Goal: Task Accomplishment & Management: Manage account settings

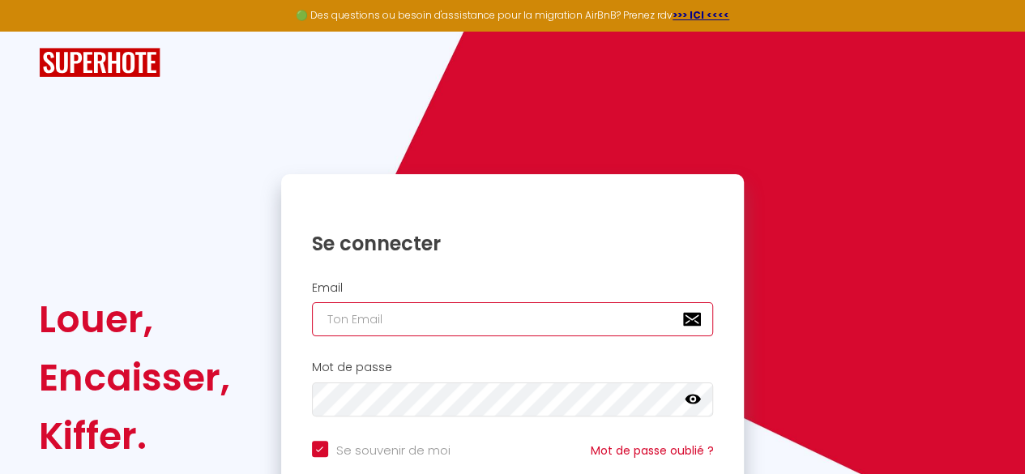
click at [460, 318] on input "email" at bounding box center [513, 319] width 402 height 34
type input "d"
checkbox input "true"
type input "de"
checkbox input "true"
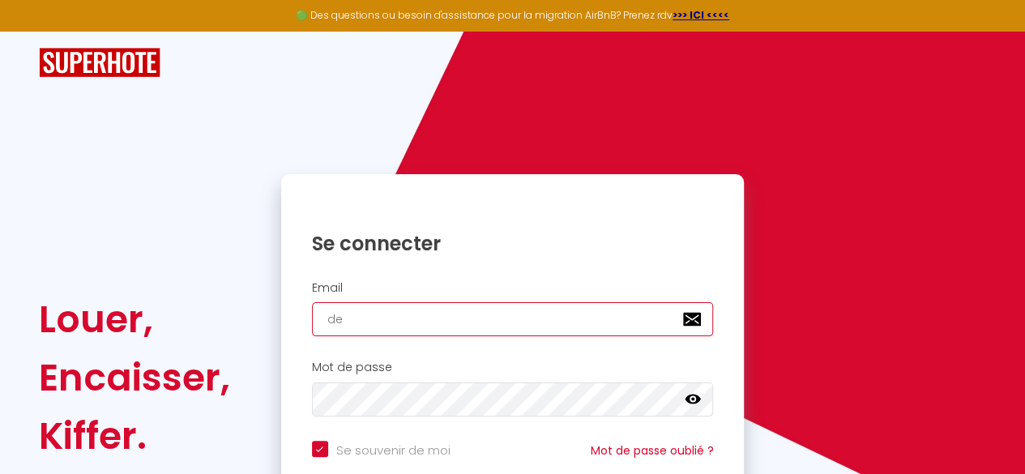
type input "dek"
checkbox input "true"
type input "deko"
checkbox input "true"
type input "dekot"
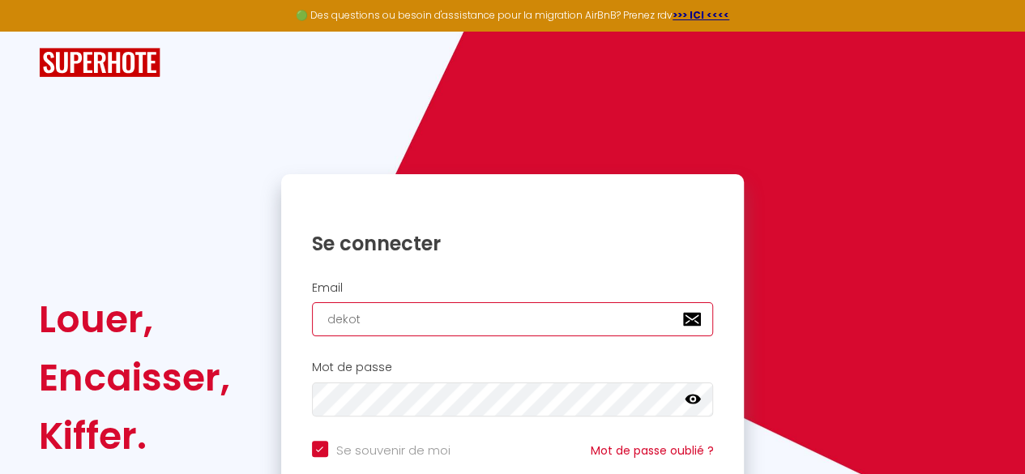
checkbox input "true"
type input "dekotc"
checkbox input "true"
type input "dekotch"
checkbox input "true"
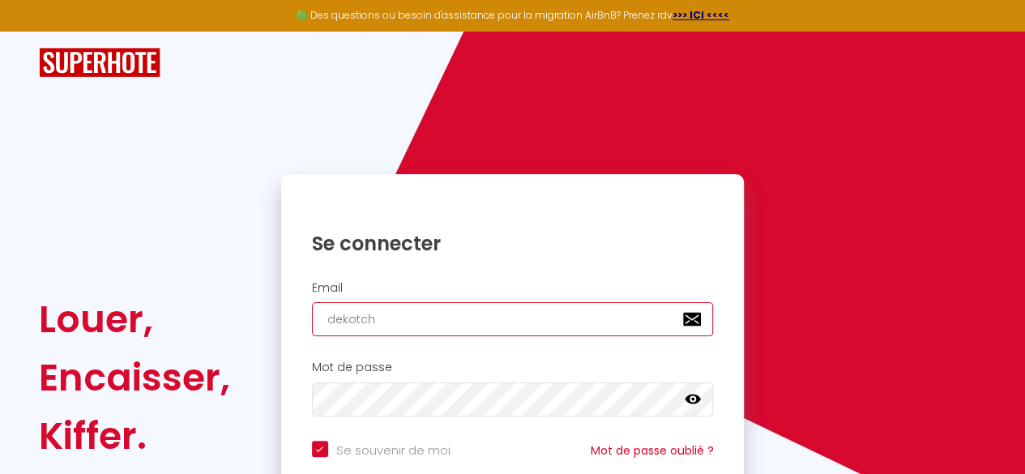
type input "dekotch@"
checkbox input "true"
type input "dekotch@h"
checkbox input "true"
type input "dekotch@ho"
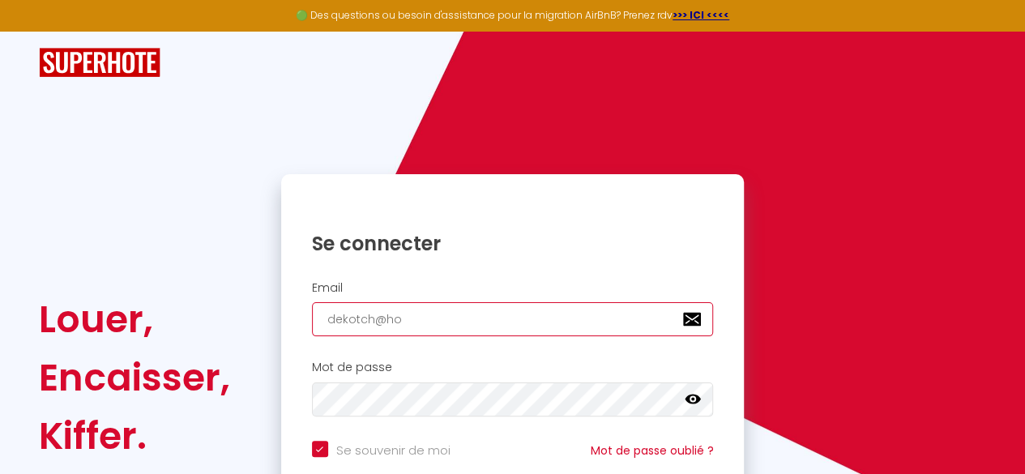
checkbox input "true"
type input "dekotch@hot"
checkbox input "true"
type input "dekotch@hotm"
checkbox input "true"
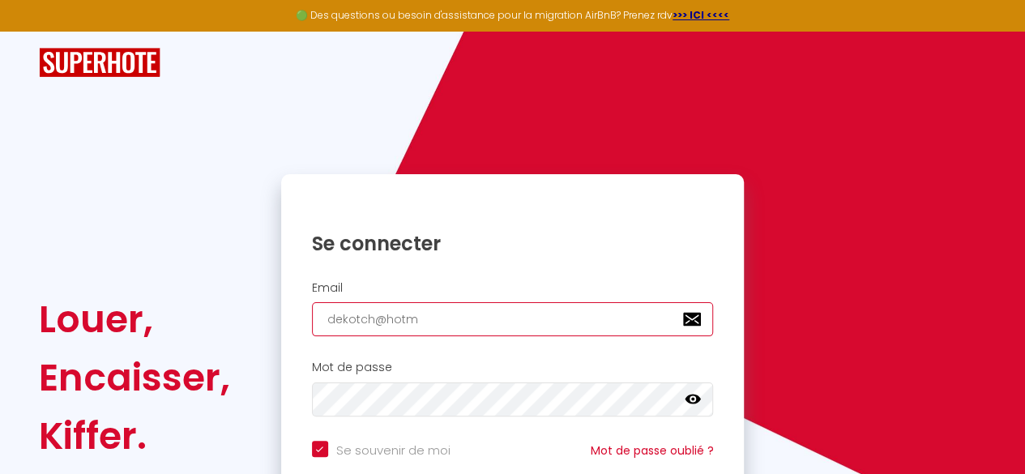
type input "dekotch@hotma"
checkbox input "true"
type input "dekotch@hotmai"
checkbox input "true"
type input "[EMAIL_ADDRESS]"
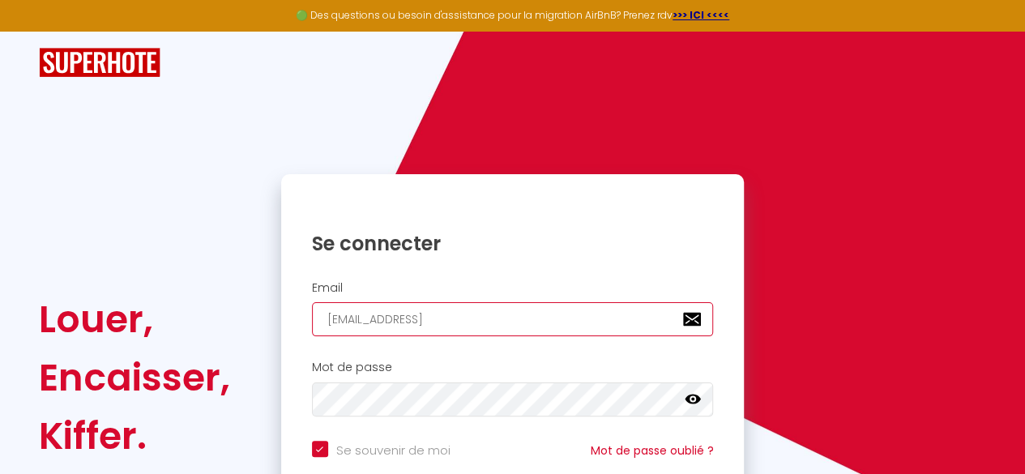
checkbox input "true"
type input "[EMAIL_ADDRESS]."
checkbox input "true"
type input "dekotch@hotmail.f"
checkbox input "true"
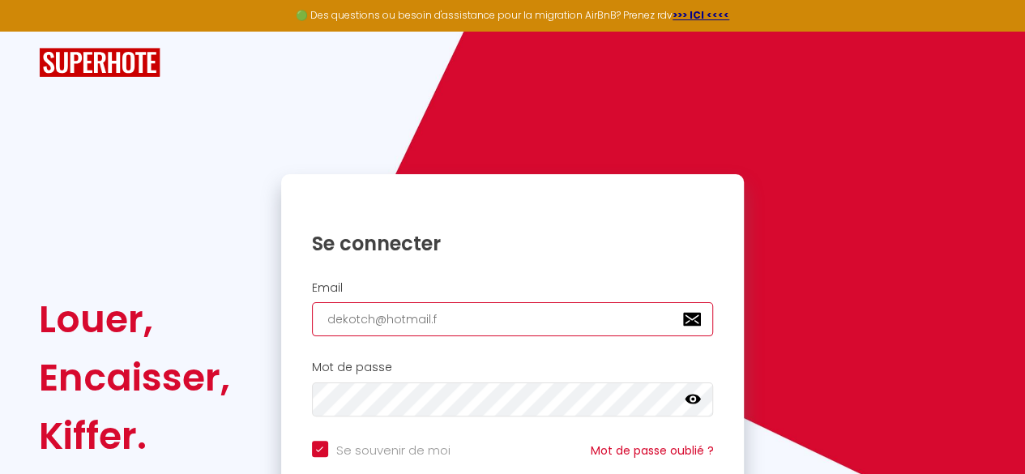
type input "[EMAIL_ADDRESS][DOMAIN_NAME]"
checkbox input "true"
type input "[EMAIL_ADDRESS][DOMAIN_NAME]"
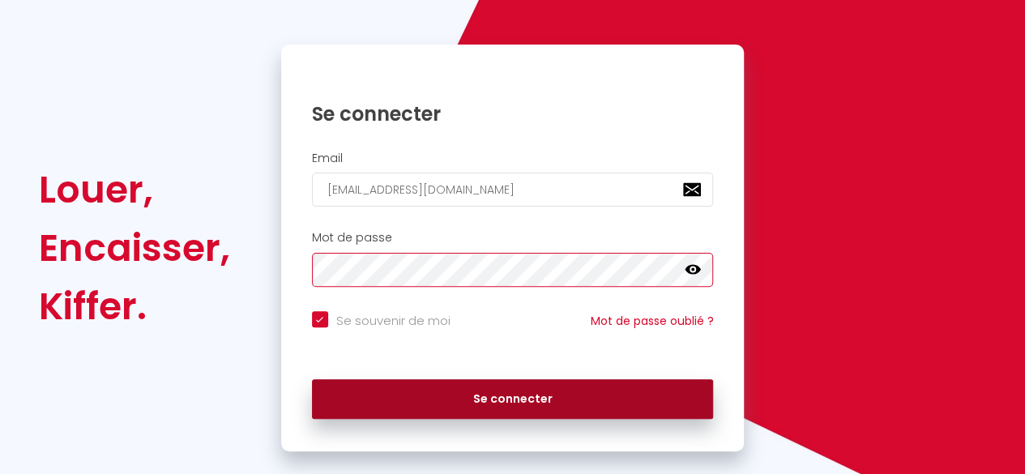
scroll to position [154, 0]
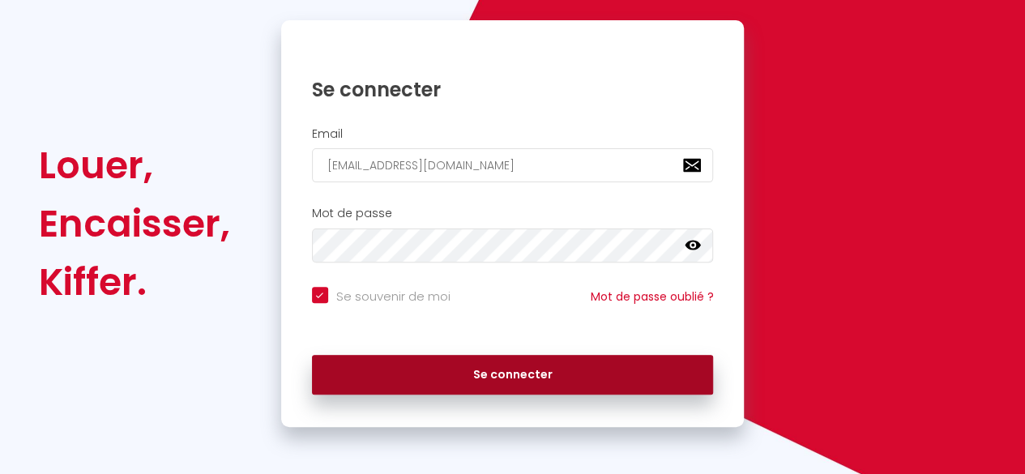
click at [494, 371] on button "Se connecter" at bounding box center [513, 375] width 402 height 41
checkbox input "true"
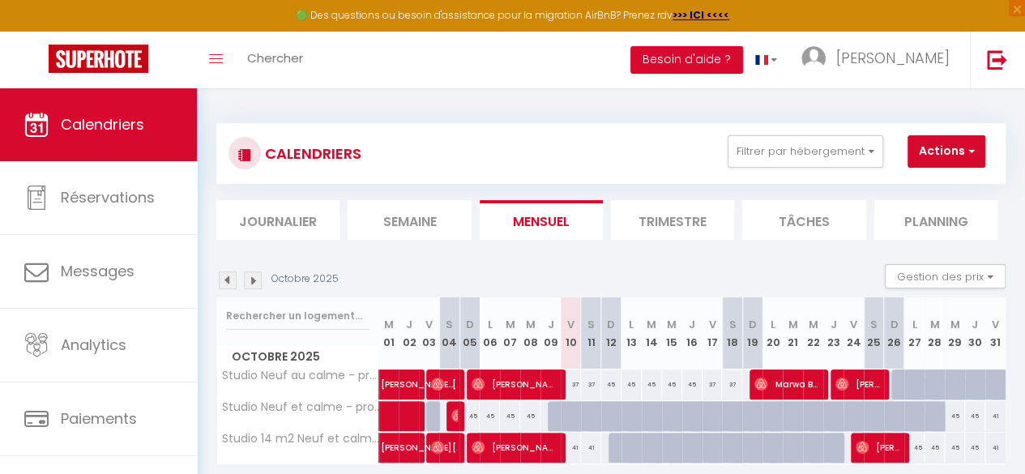
click at [549, 412] on div at bounding box center [558, 416] width 20 height 31
type input "45"
type input "Jeu 09 Octobre 2025"
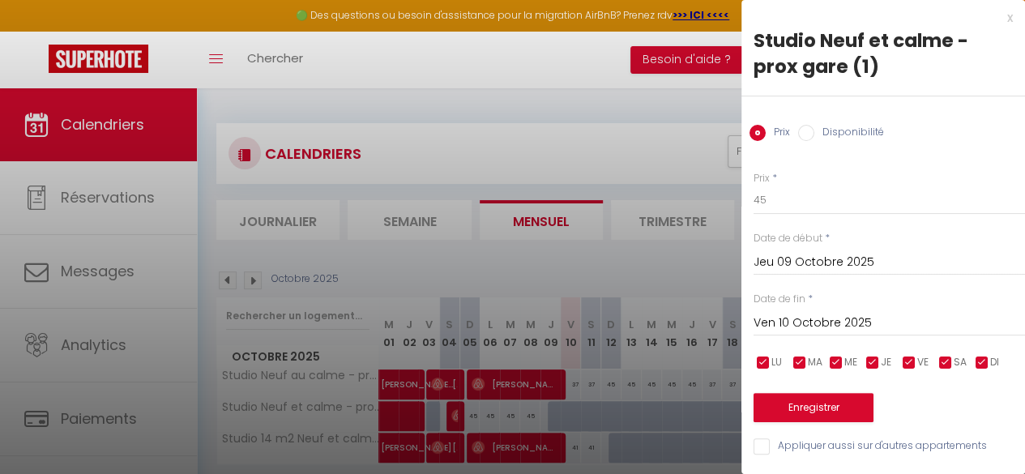
click at [825, 321] on input "Ven 10 Octobre 2025" at bounding box center [889, 323] width 271 height 21
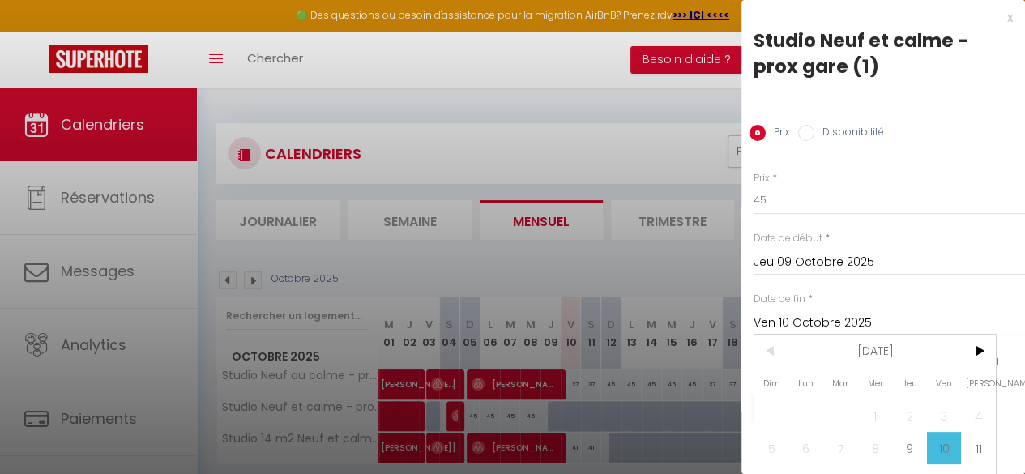
scroll to position [99, 0]
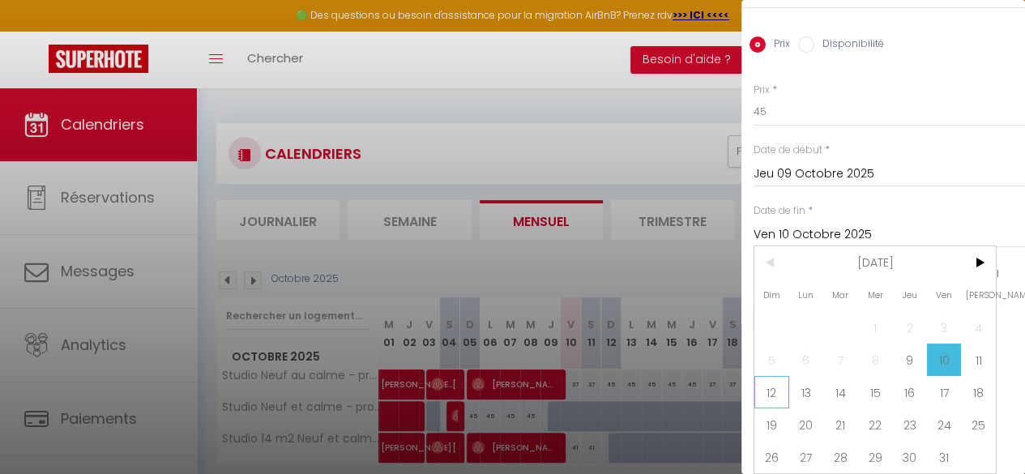
click at [774, 377] on span "12" at bounding box center [771, 392] width 35 height 32
type input "Dim 12 Octobre 2025"
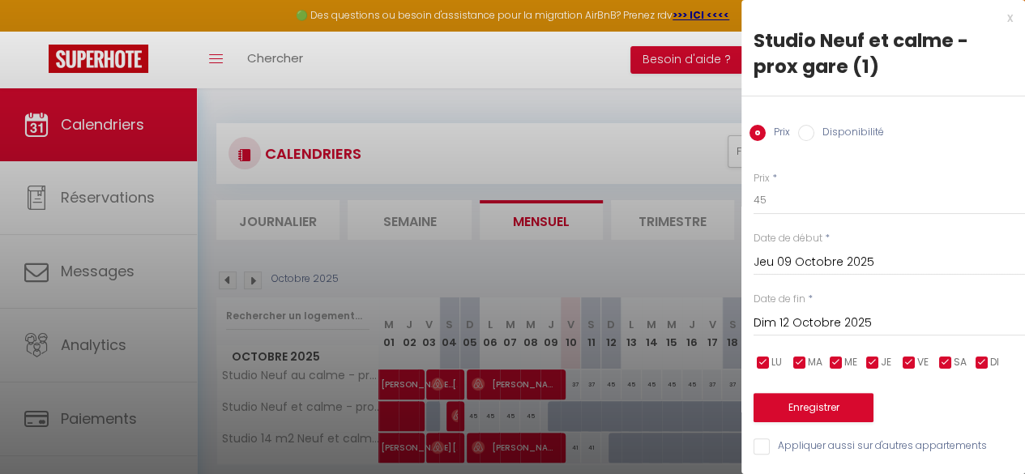
scroll to position [10, 0]
click at [854, 125] on label "Disponibilité" at bounding box center [849, 134] width 70 height 18
click at [814, 125] on input "Disponibilité" at bounding box center [806, 133] width 16 height 16
radio input "true"
radio input "false"
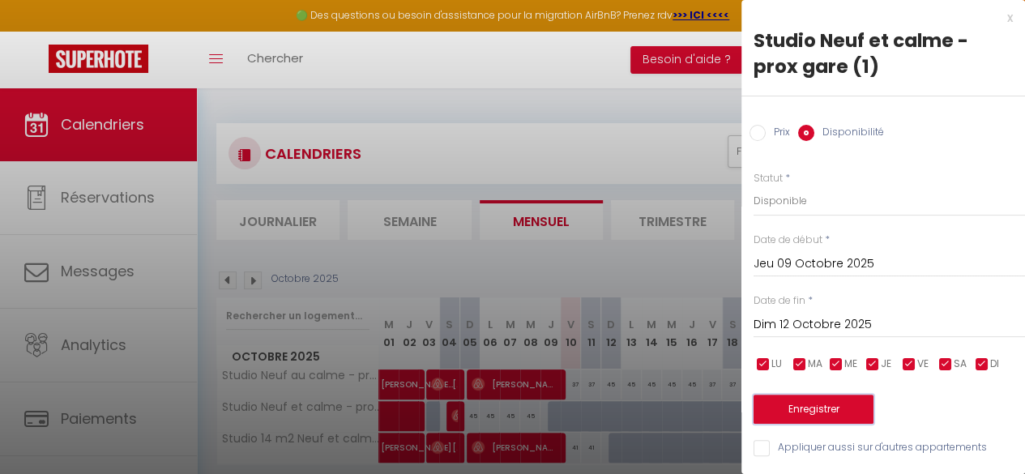
click at [804, 398] on button "Enregistrer" at bounding box center [814, 409] width 120 height 29
